Goal: Entertainment & Leisure: Consume media (video, audio)

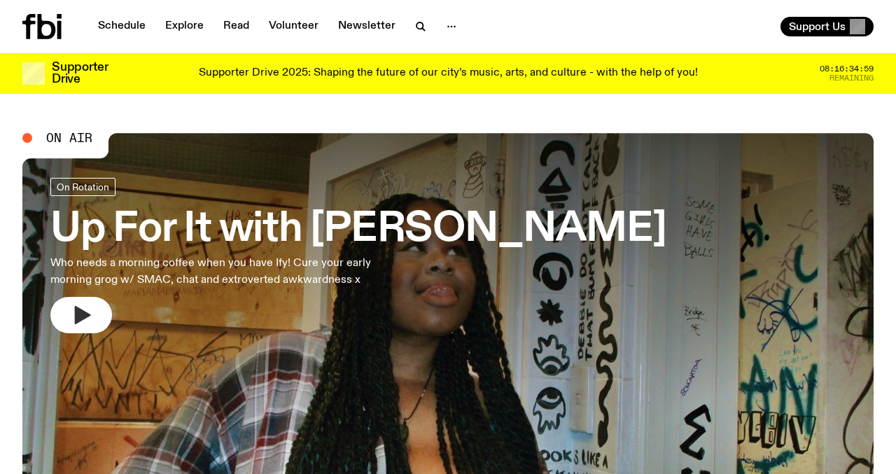
click at [103, 310] on button "button" at bounding box center [81, 315] width 62 height 36
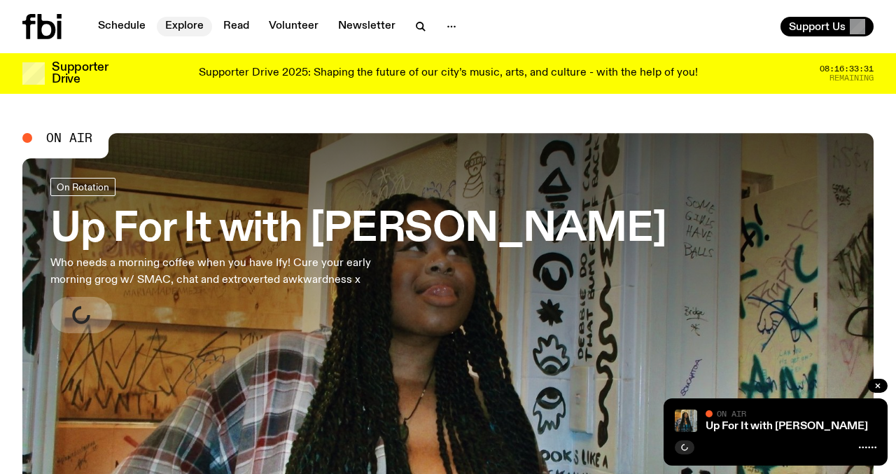
click at [182, 30] on link "Explore" at bounding box center [184, 27] width 55 height 20
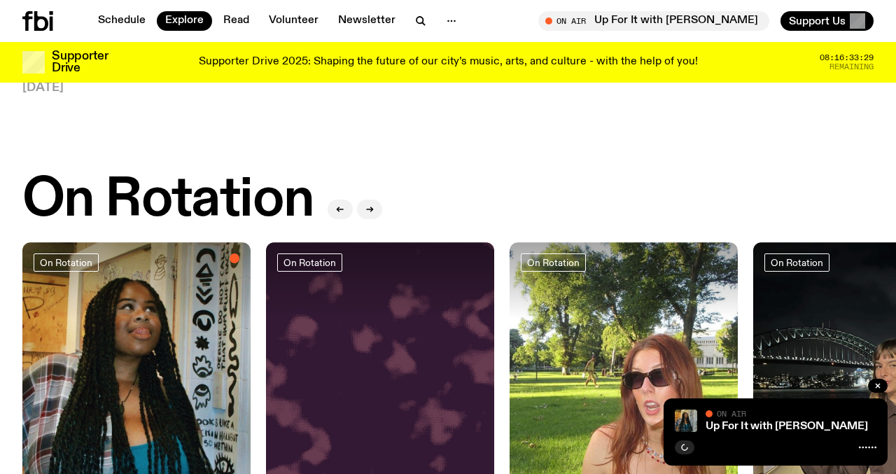
scroll to position [666, 0]
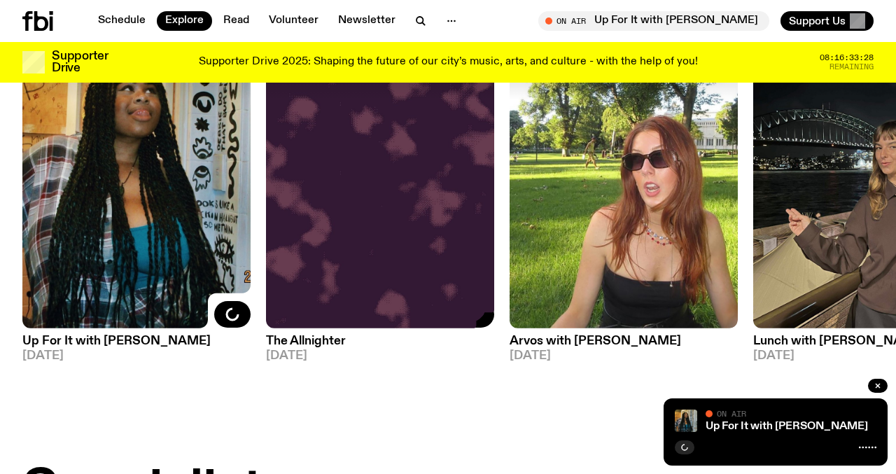
click at [383, 213] on img at bounding box center [380, 176] width 228 height 304
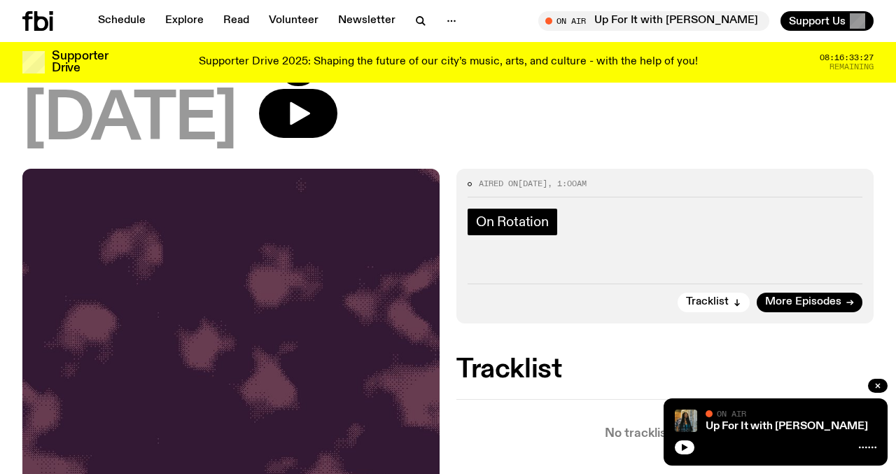
scroll to position [71, 0]
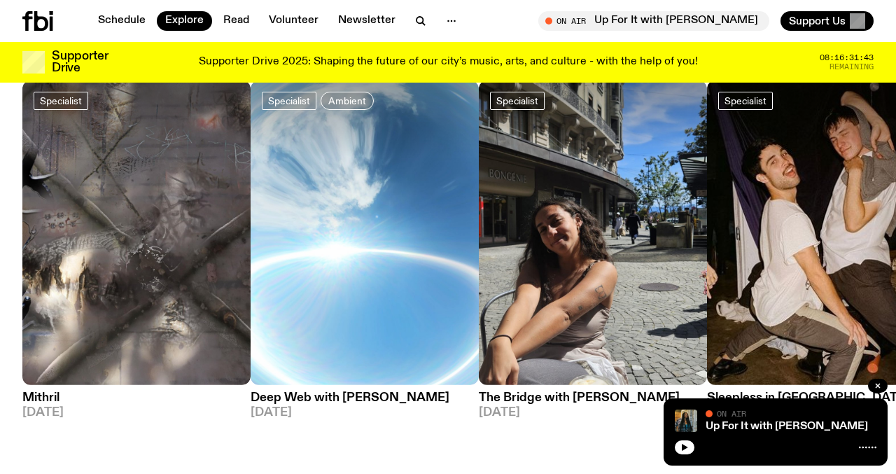
scroll to position [1124, 0]
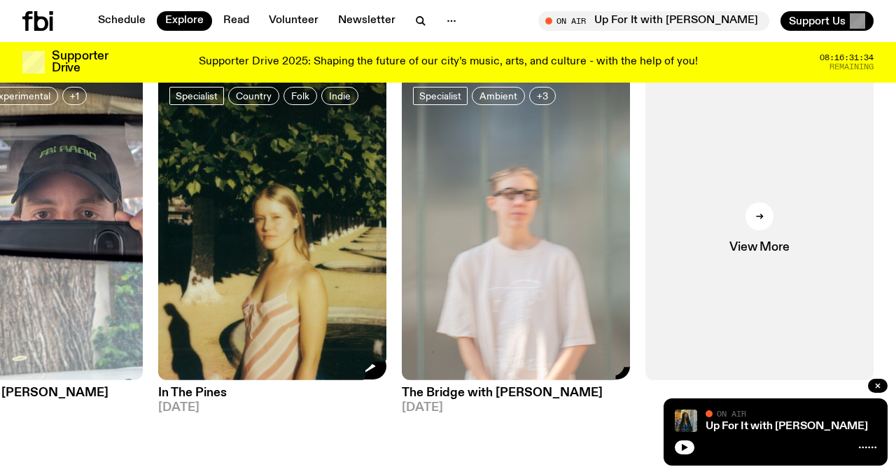
click at [294, 328] on img at bounding box center [272, 228] width 228 height 304
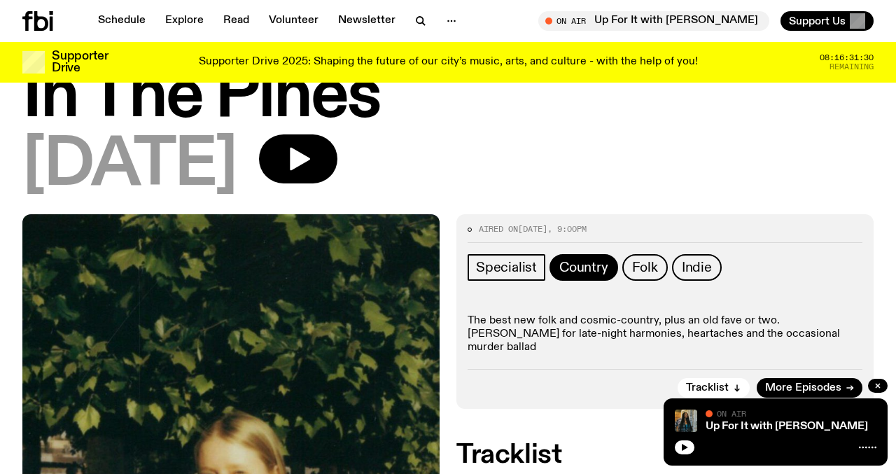
scroll to position [52, 0]
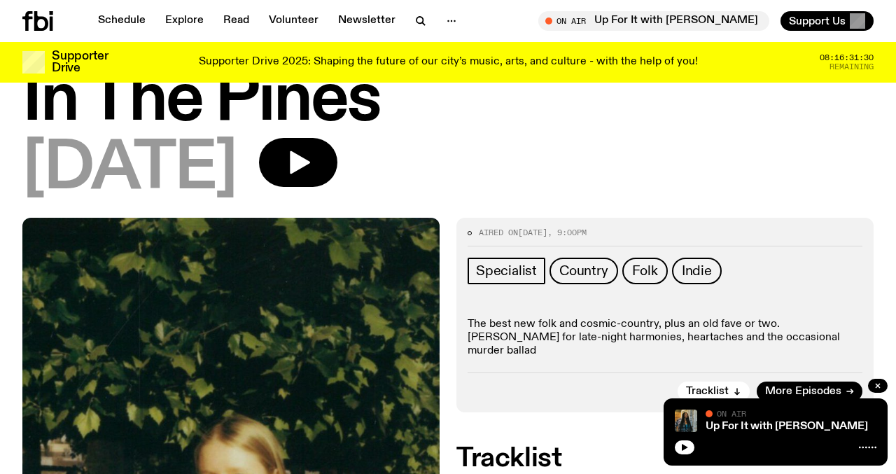
click at [275, 106] on h1 "In The Pines" at bounding box center [447, 100] width 851 height 63
